Goal: Information Seeking & Learning: Learn about a topic

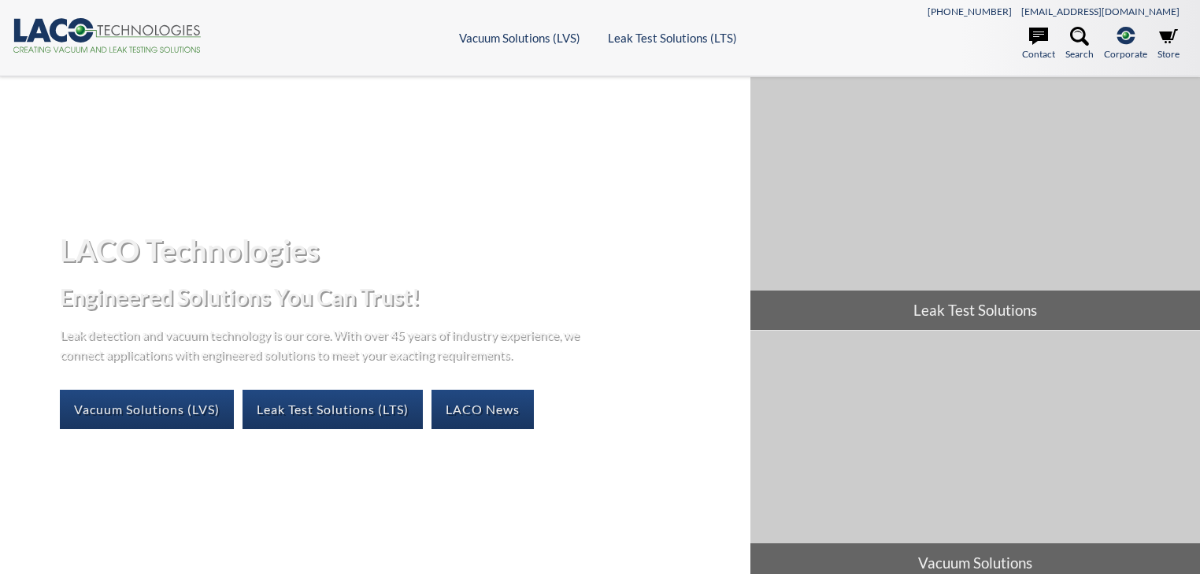
select select "Language Translate Widget"
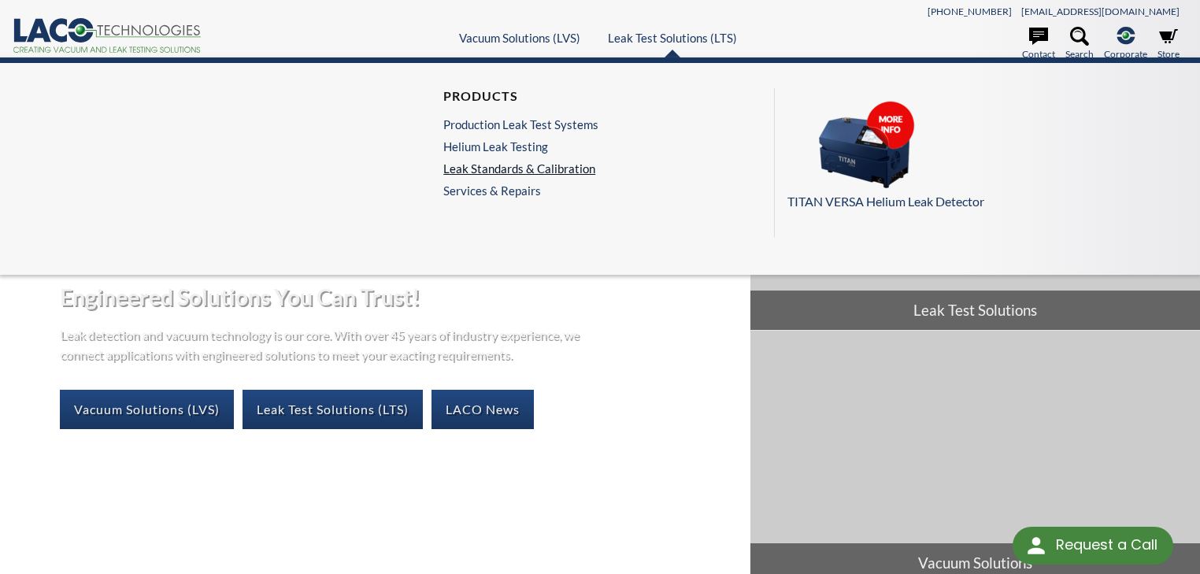
click at [557, 170] on link "Leak Standards & Calibration" at bounding box center [520, 168] width 155 height 14
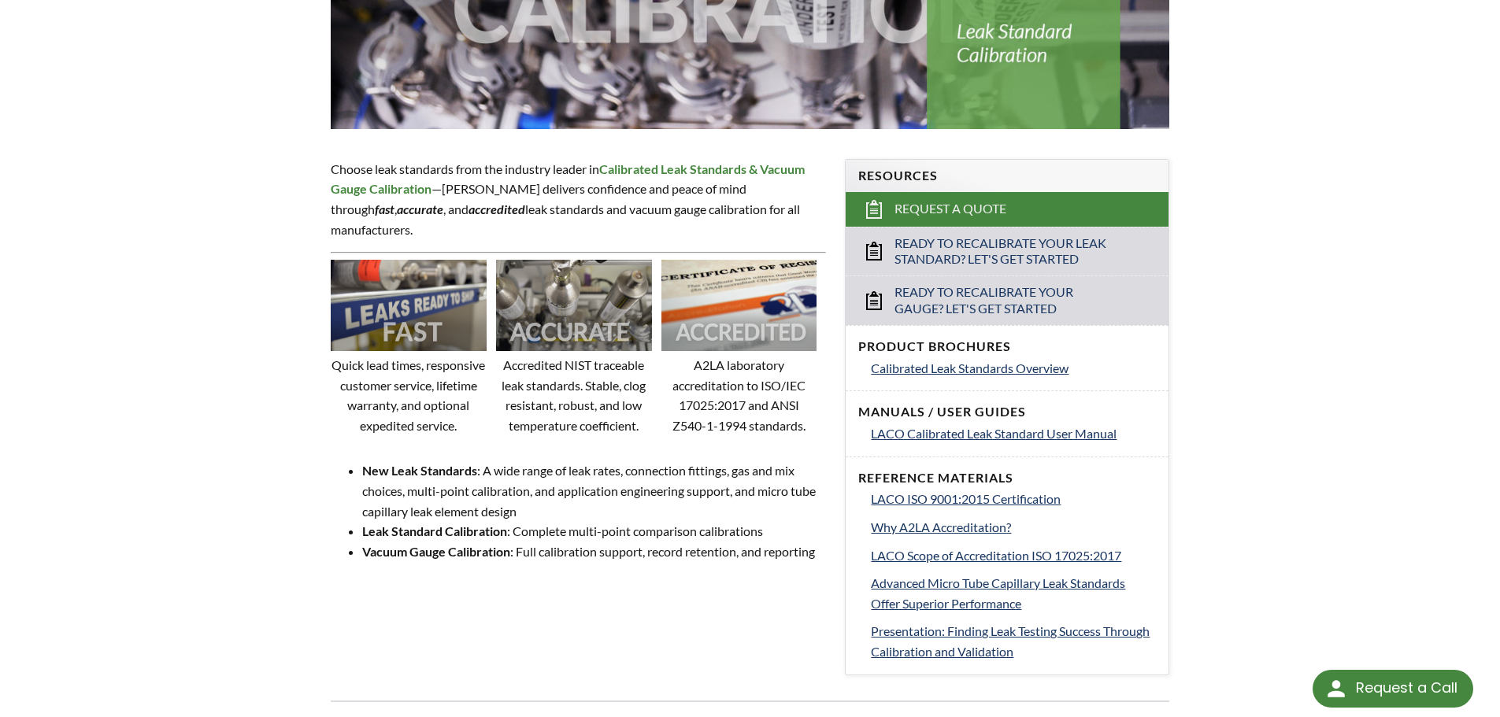
scroll to position [394, 0]
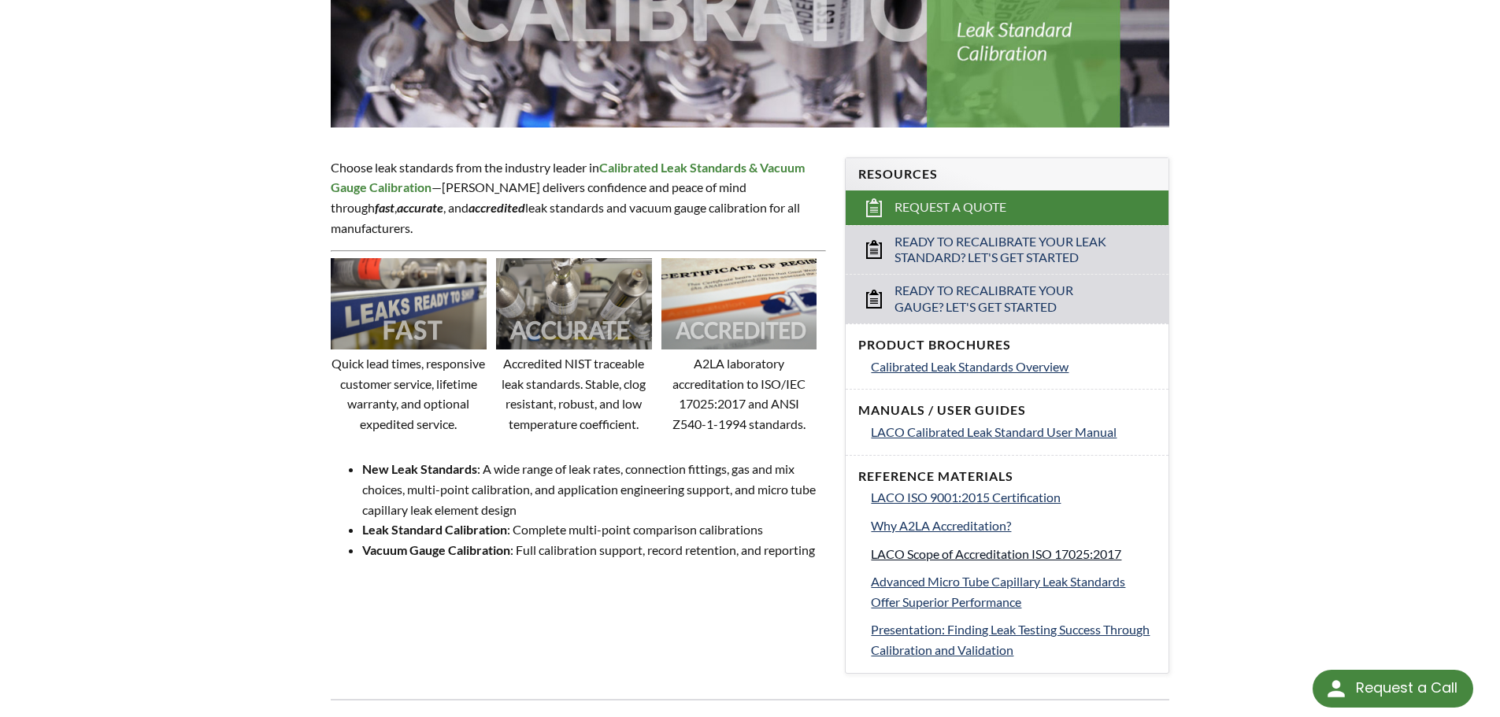
click at [1000, 552] on span "LACO Scope of Accreditation ISO 17025:2017" at bounding box center [996, 553] width 250 height 15
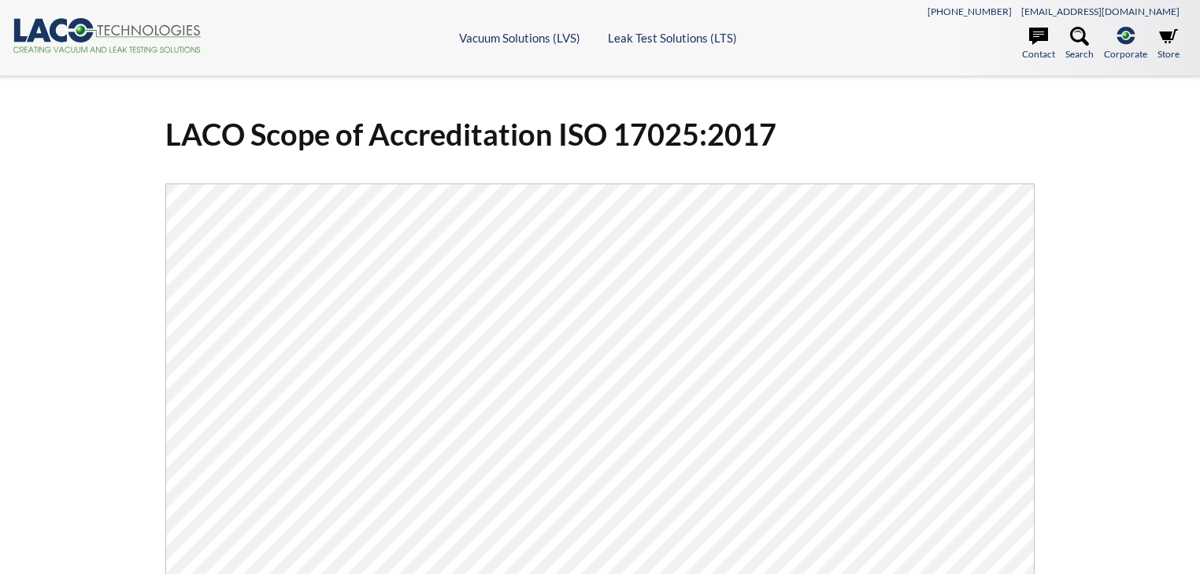
select select "Language Translate Widget"
